Goal: Find specific page/section: Find specific page/section

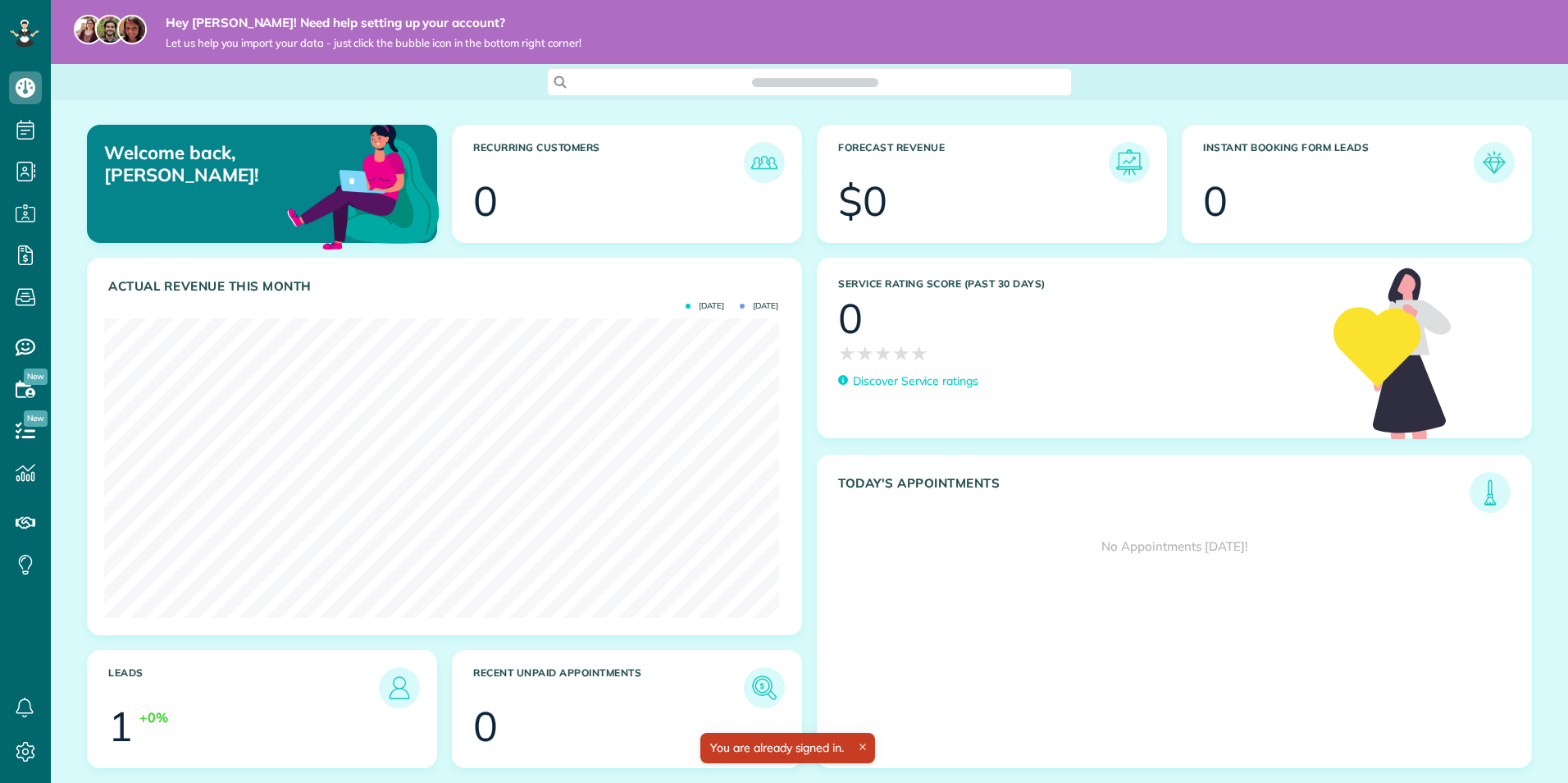
scroll to position [299, 674]
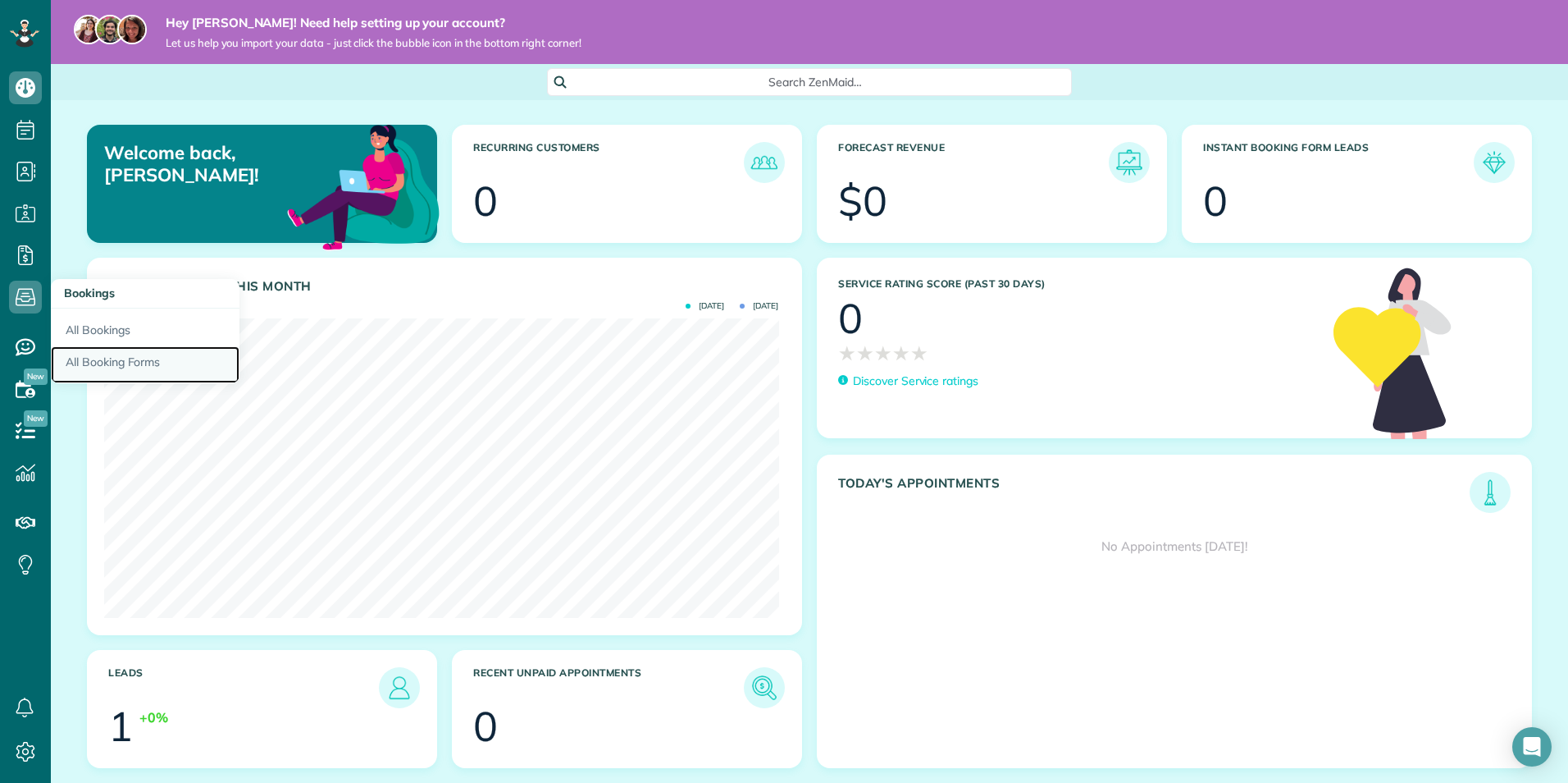
click at [92, 369] on link "All Booking Forms" at bounding box center [145, 365] width 188 height 38
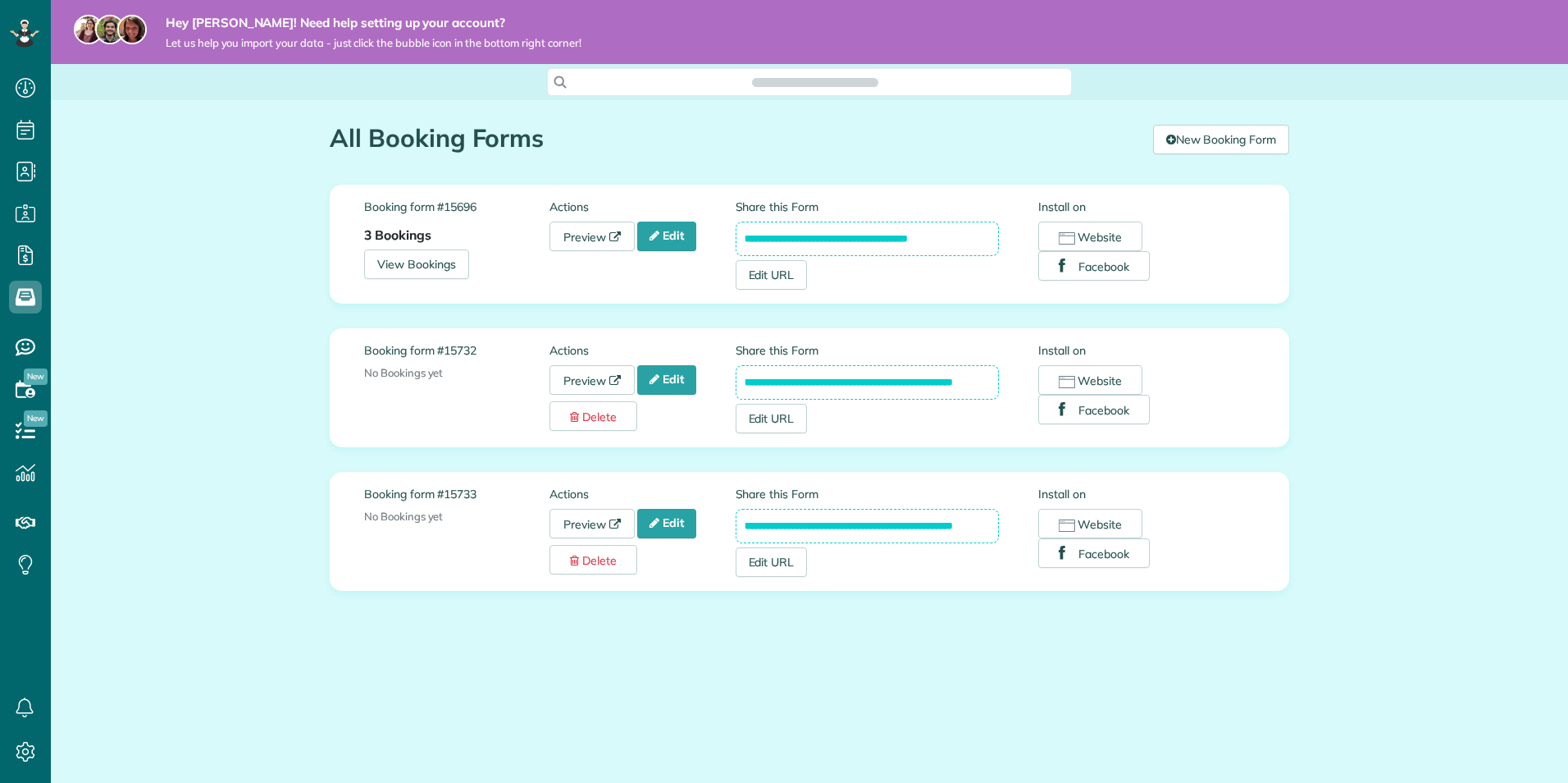
scroll to position [7, 7]
click at [616, 376] on icon at bounding box center [615, 381] width 11 height 11
click at [30, 433] on icon at bounding box center [25, 430] width 32 height 33
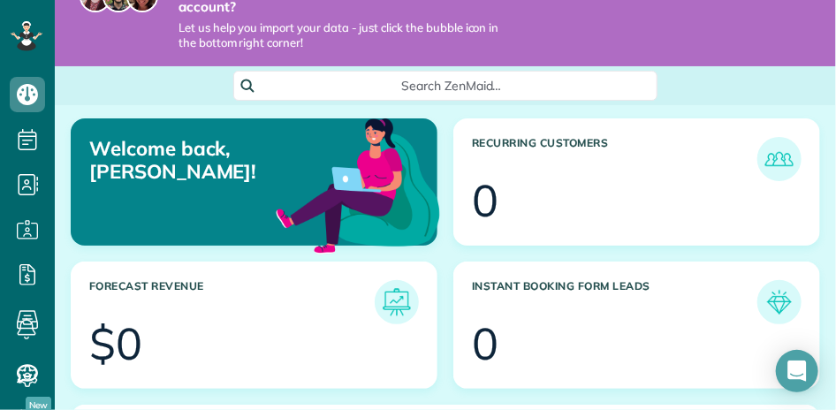
scroll to position [318, 716]
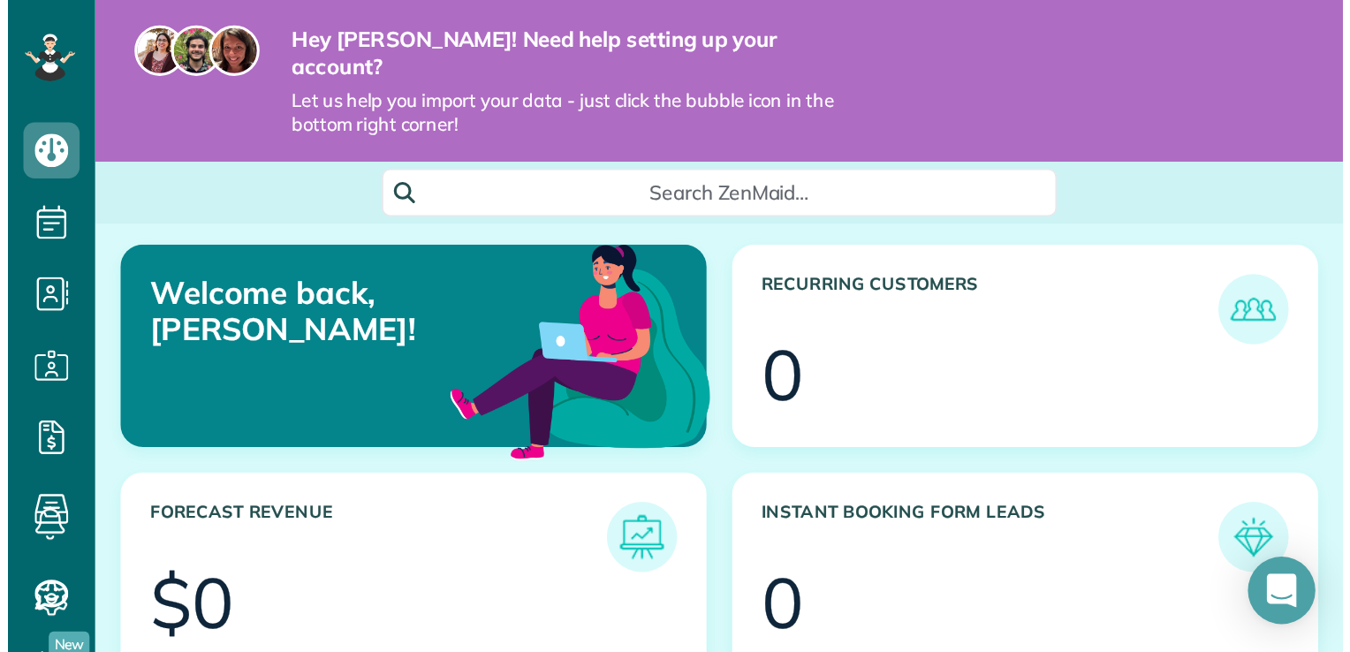
scroll to position [883190, 882879]
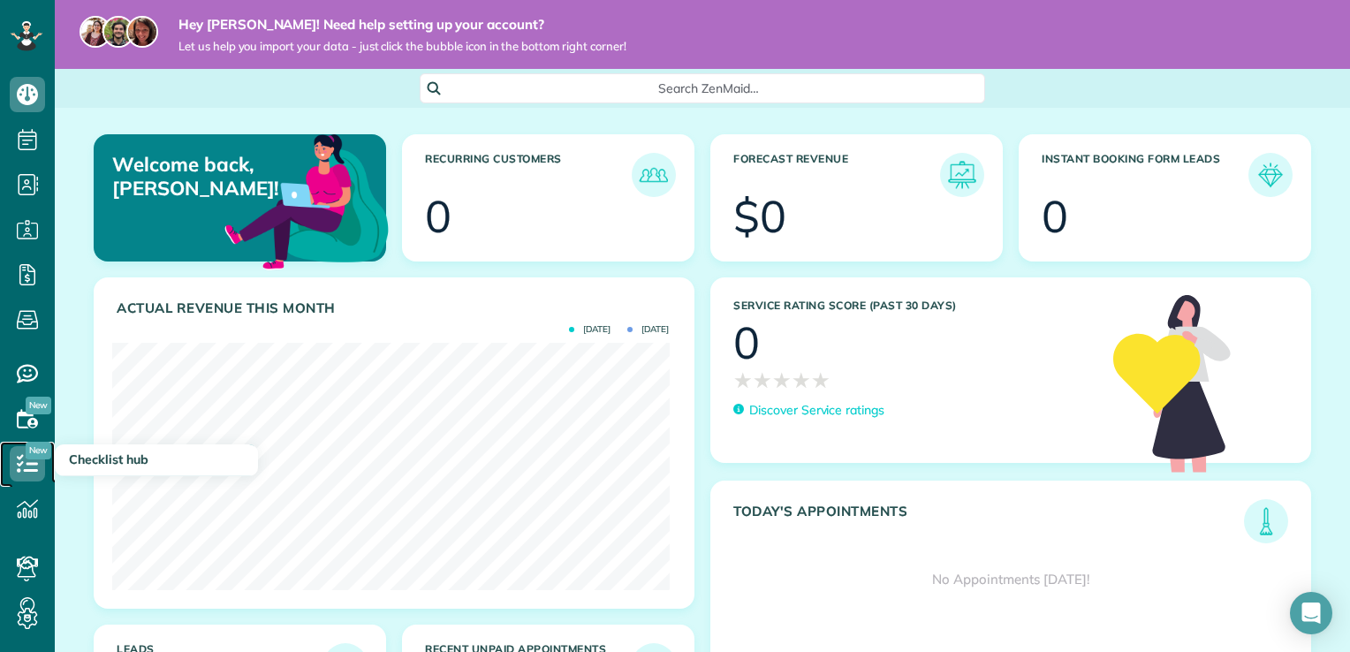
click at [35, 464] on use at bounding box center [27, 463] width 21 height 18
